Goal: Contribute content

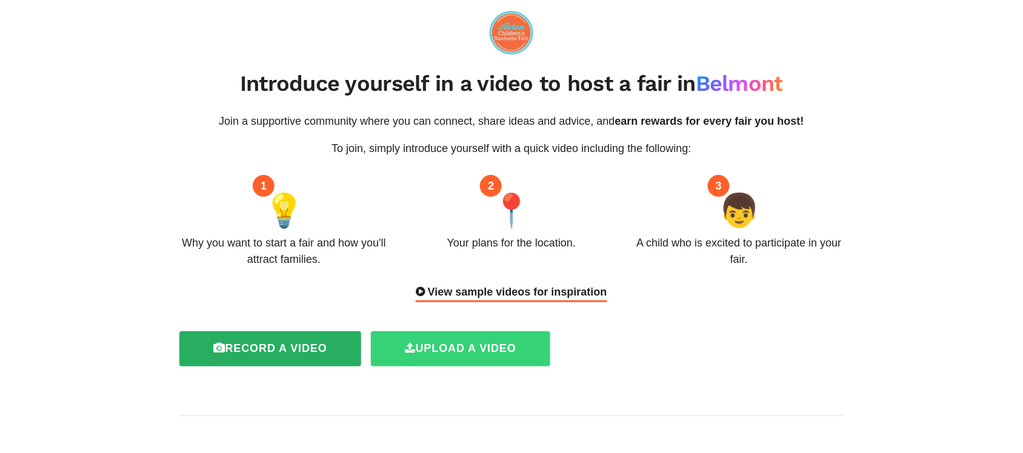
click at [435, 353] on label "Upload a video" at bounding box center [460, 348] width 179 height 35
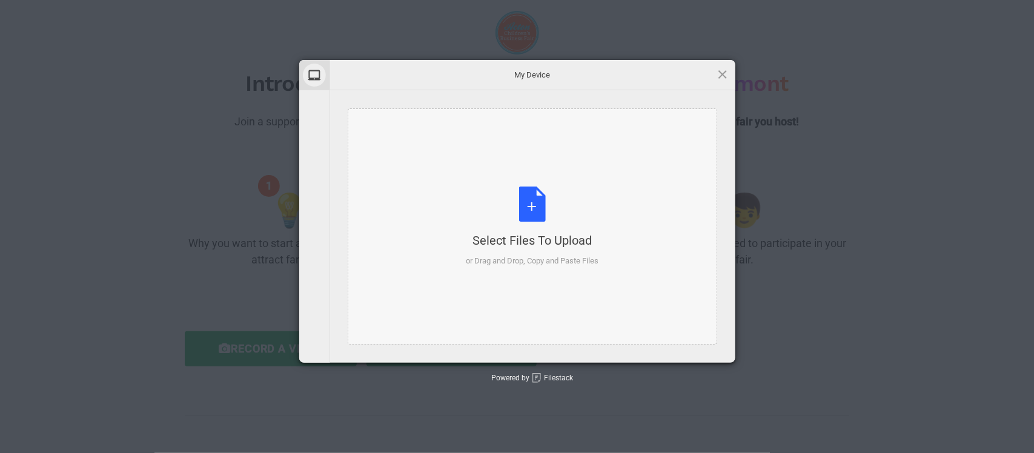
click at [498, 202] on div "Select Files to Upload or Drag and Drop, Copy and Paste Files" at bounding box center [532, 227] width 133 height 81
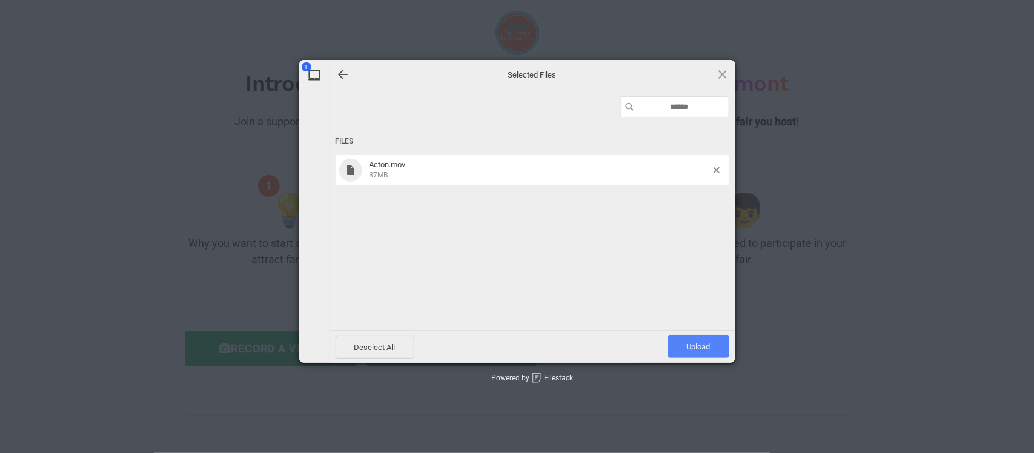
click at [688, 343] on span "Upload 1" at bounding box center [699, 346] width 24 height 9
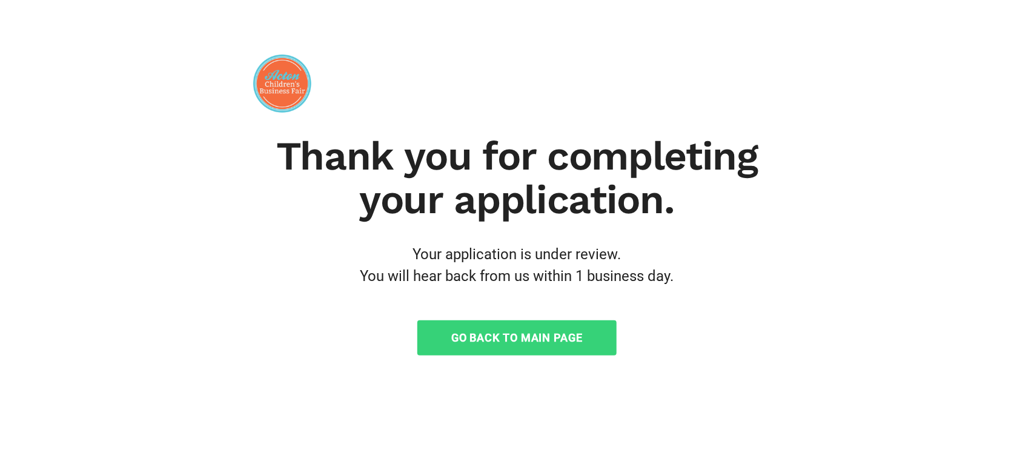
click at [538, 340] on link "Go Back to Main Page" at bounding box center [516, 337] width 199 height 35
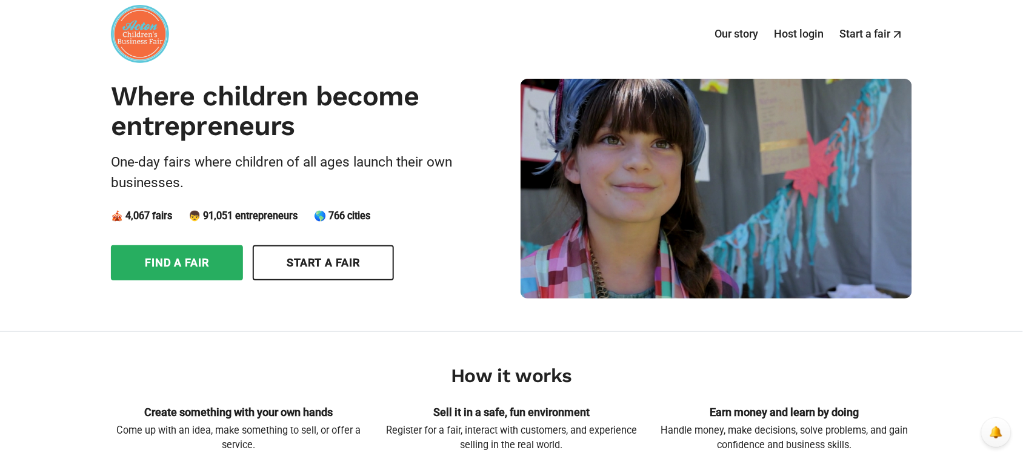
click at [464, 271] on div "Find a fair Start a fair" at bounding box center [301, 261] width 401 height 40
